Goal: Browse casually: Explore the website without a specific task or goal

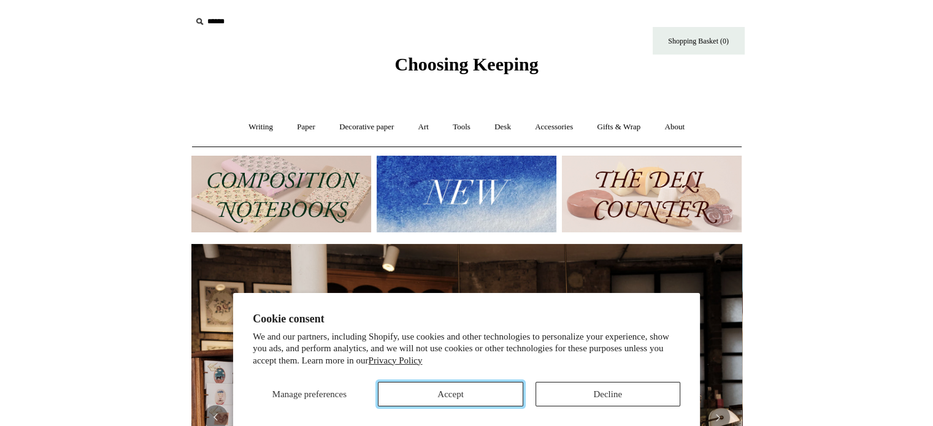
click at [427, 388] on button "Accept" at bounding box center [450, 394] width 145 height 25
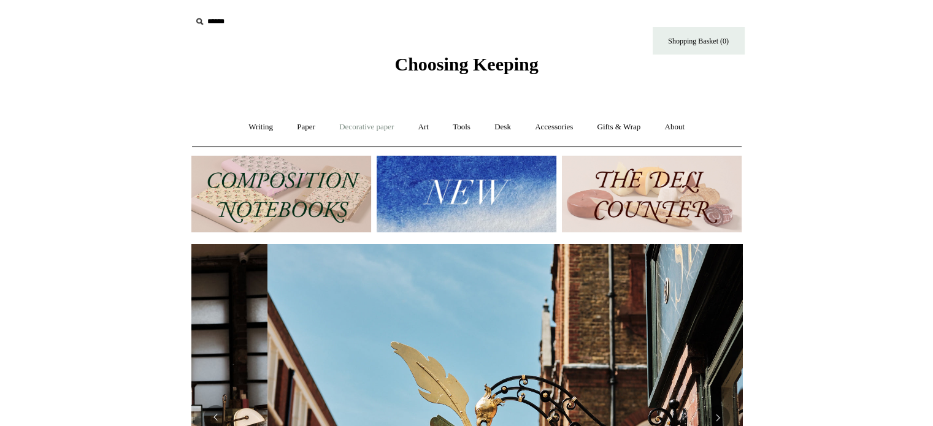
scroll to position [0, 551]
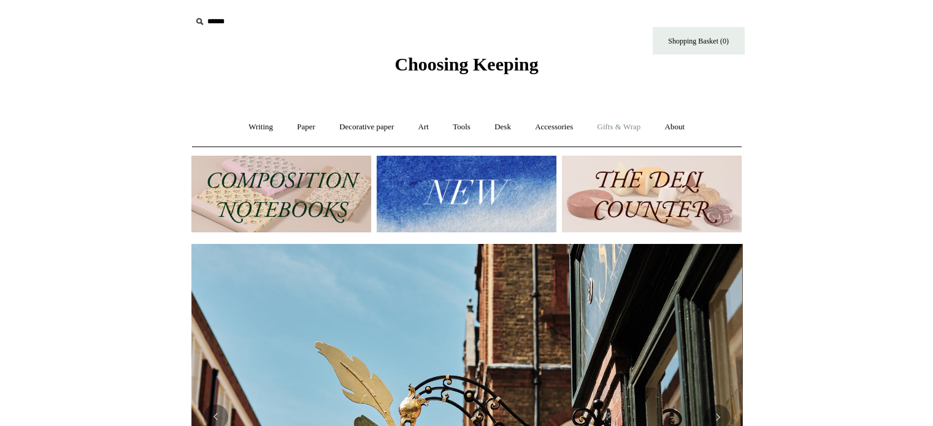
click at [614, 121] on link "Gifts & Wrap +" at bounding box center [619, 127] width 66 height 32
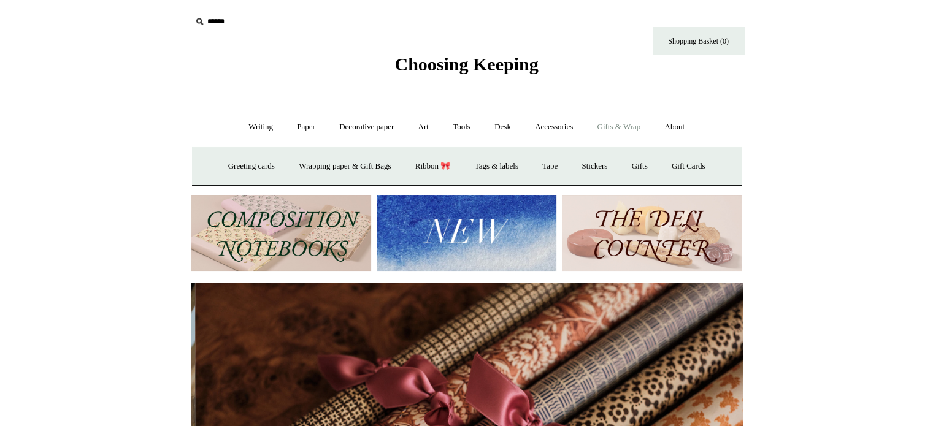
scroll to position [0, 1101]
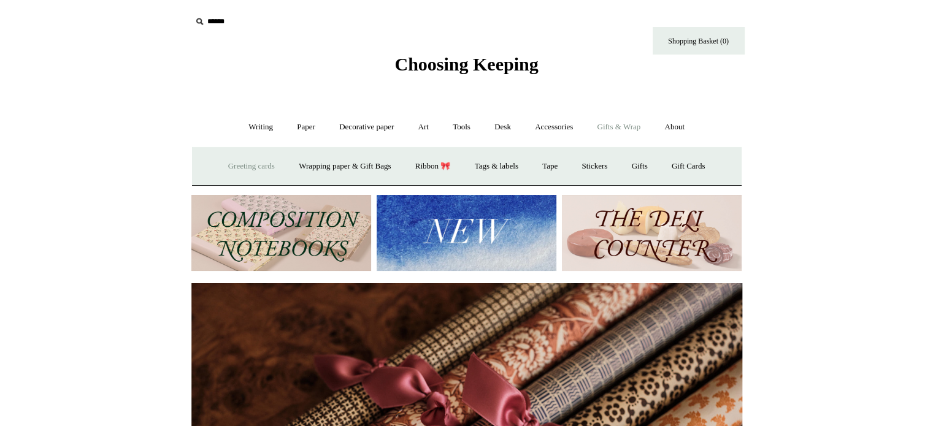
click at [245, 167] on link "Greeting cards +" at bounding box center [251, 166] width 69 height 32
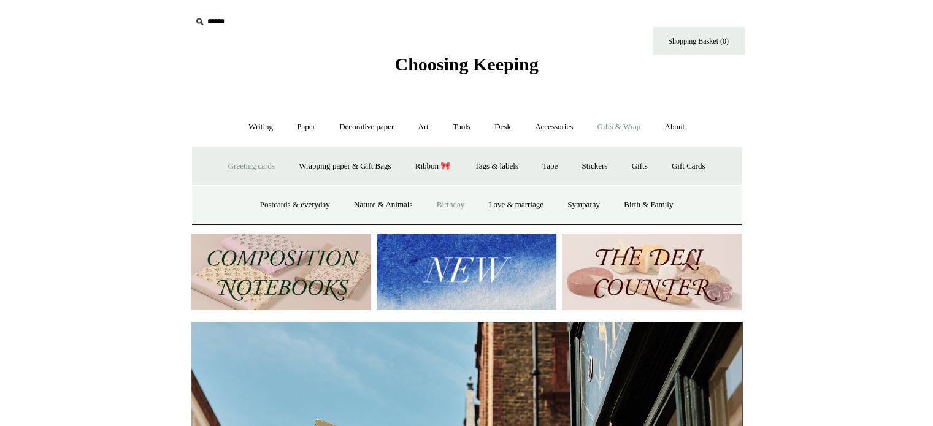
scroll to position [0, 551]
click at [453, 203] on link "Birthday" at bounding box center [451, 205] width 50 height 32
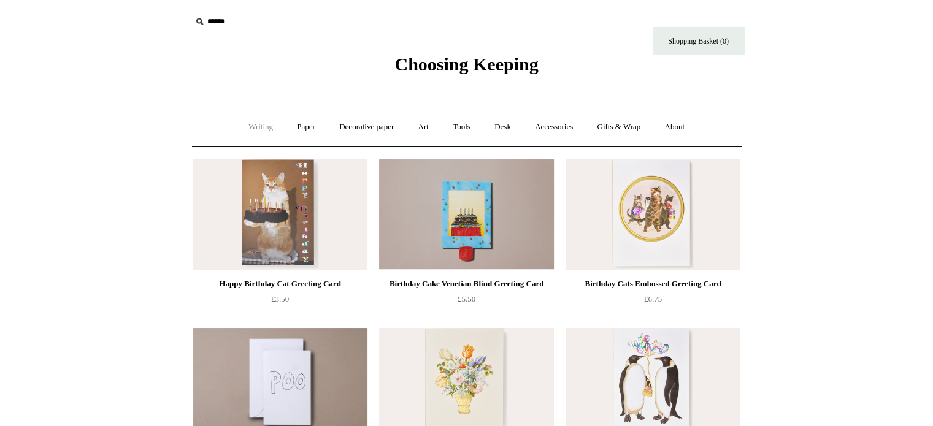
click at [267, 124] on link "Writing +" at bounding box center [260, 127] width 47 height 32
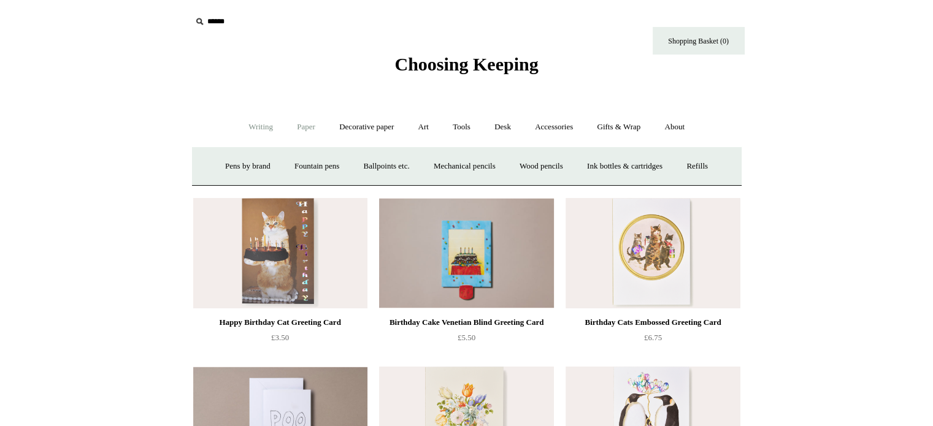
click at [309, 124] on link "Paper +" at bounding box center [306, 127] width 40 height 32
click at [278, 164] on link "Notebooks +" at bounding box center [295, 166] width 56 height 32
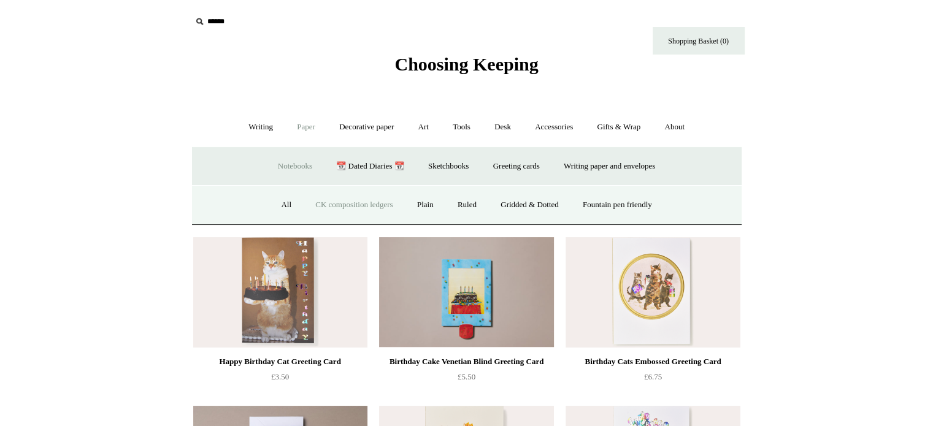
click at [351, 205] on link "CK composition ledgers" at bounding box center [353, 205] width 99 height 32
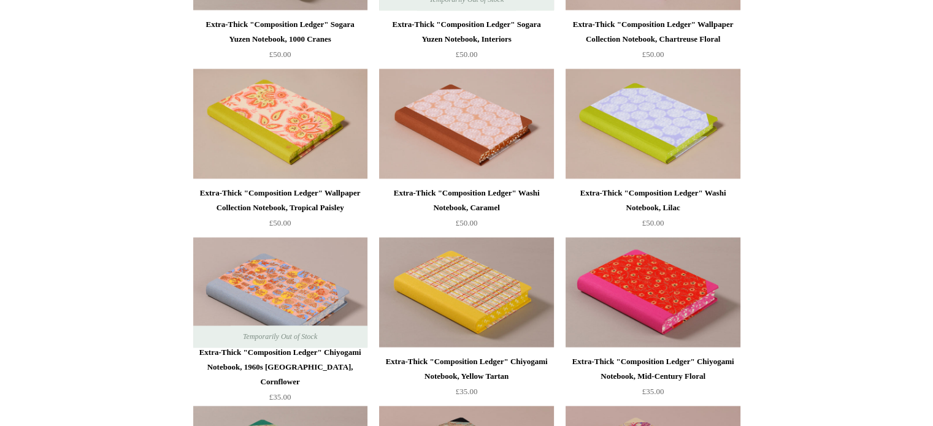
scroll to position [1778, 0]
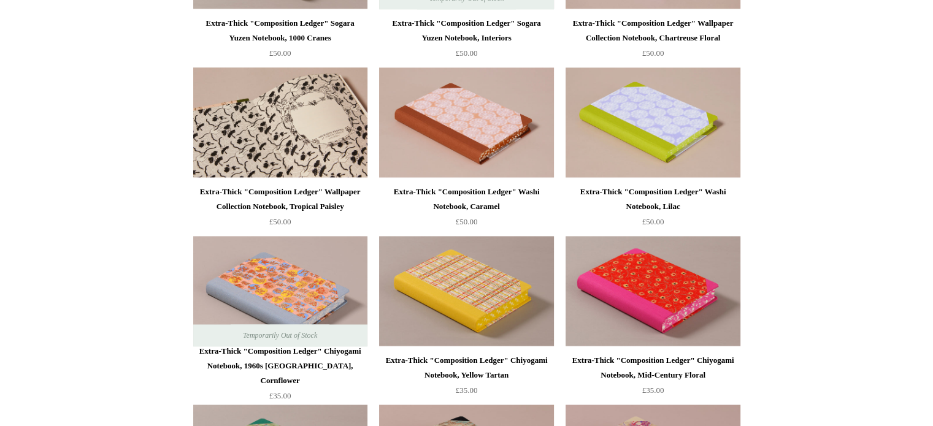
click at [305, 154] on img at bounding box center [280, 122] width 174 height 110
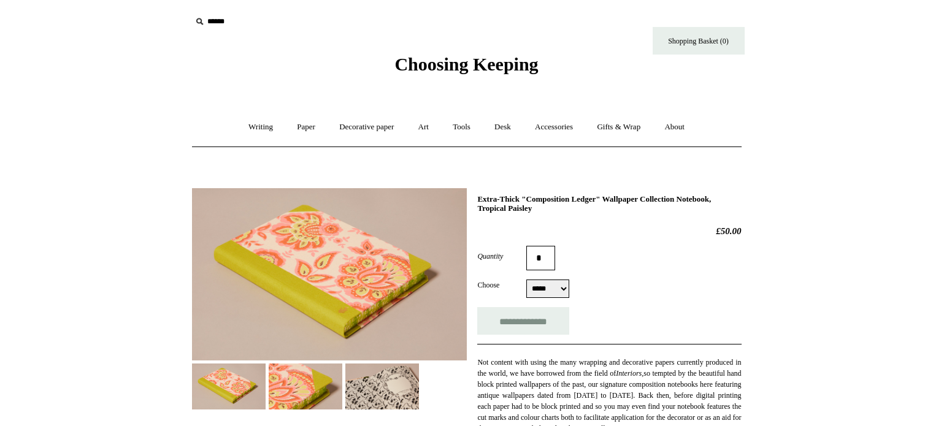
select select "*****"
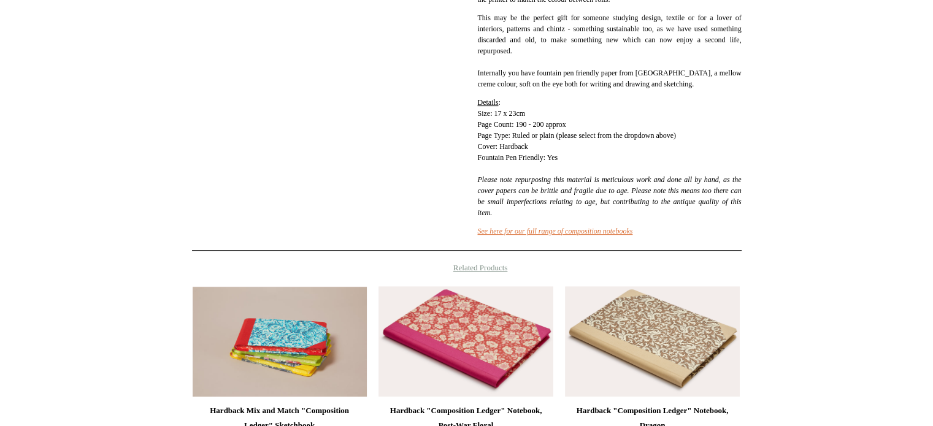
scroll to position [552, 0]
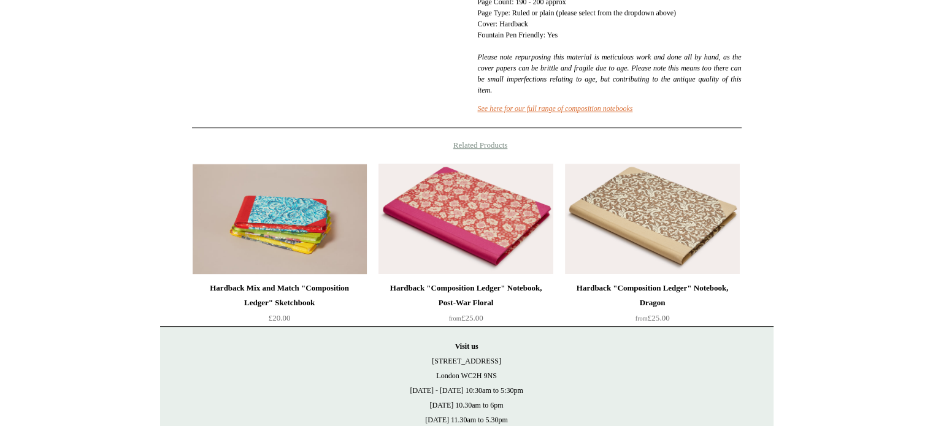
click at [493, 245] on img at bounding box center [465, 219] width 174 height 110
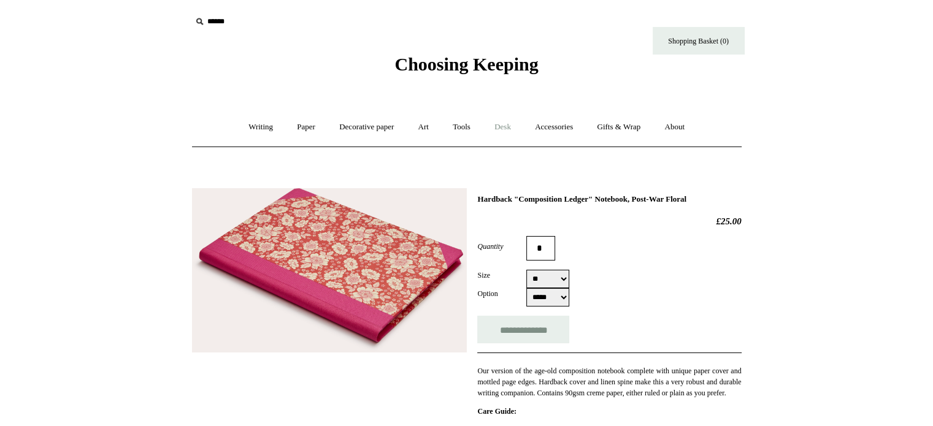
click at [497, 125] on link "Desk +" at bounding box center [502, 127] width 39 height 32
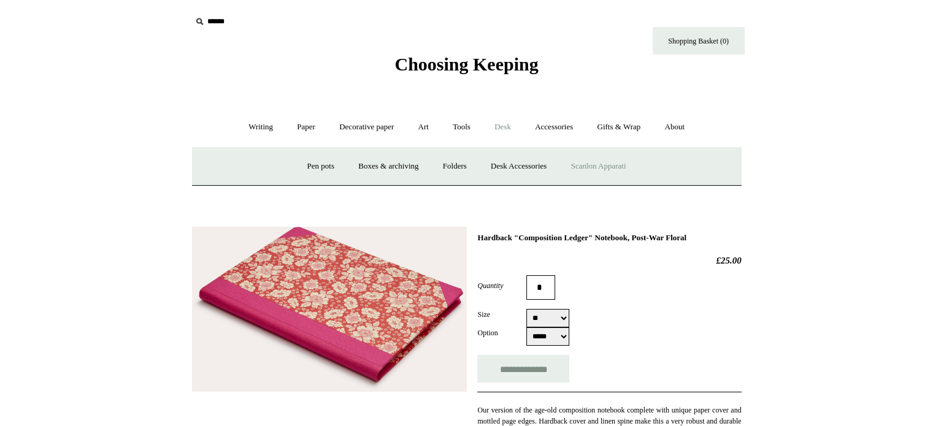
click at [611, 168] on link "Scanlon Apparati" at bounding box center [598, 166] width 77 height 32
